Goal: Task Accomplishment & Management: Use online tool/utility

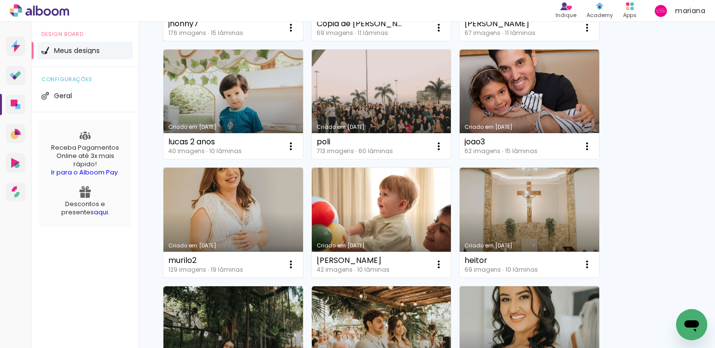
scroll to position [201, 0]
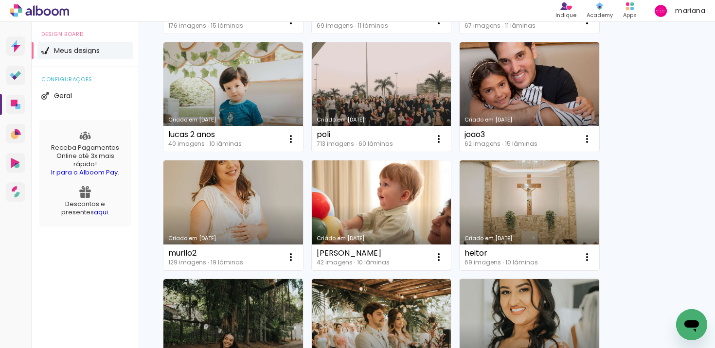
click at [351, 218] on link "Criado em [DATE]" at bounding box center [382, 215] width 140 height 110
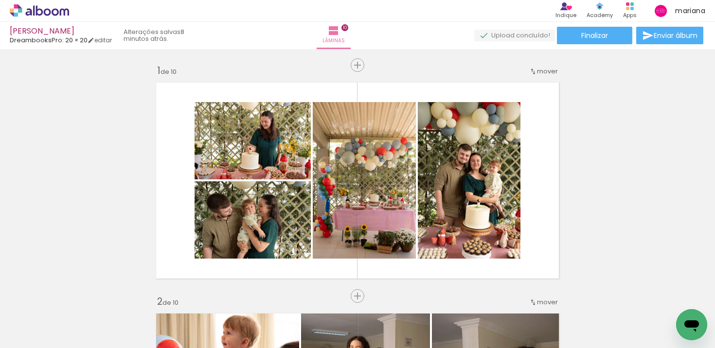
scroll to position [1627, 0]
